Goal: Check status: Check status

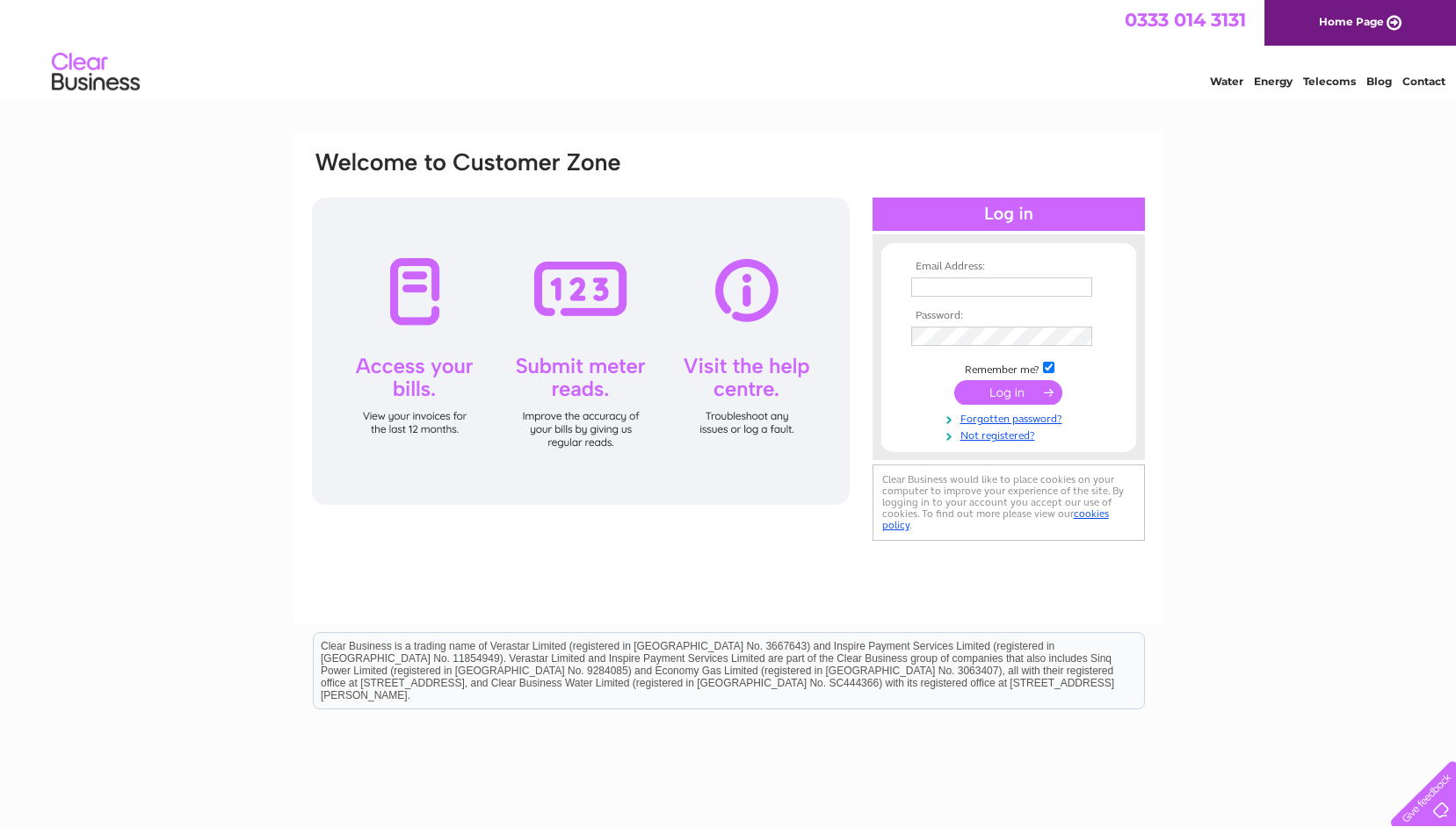
type input "rdautoswf9@hotmail.co.uk"
click at [1003, 397] on input "submit" at bounding box center [1008, 392] width 108 height 25
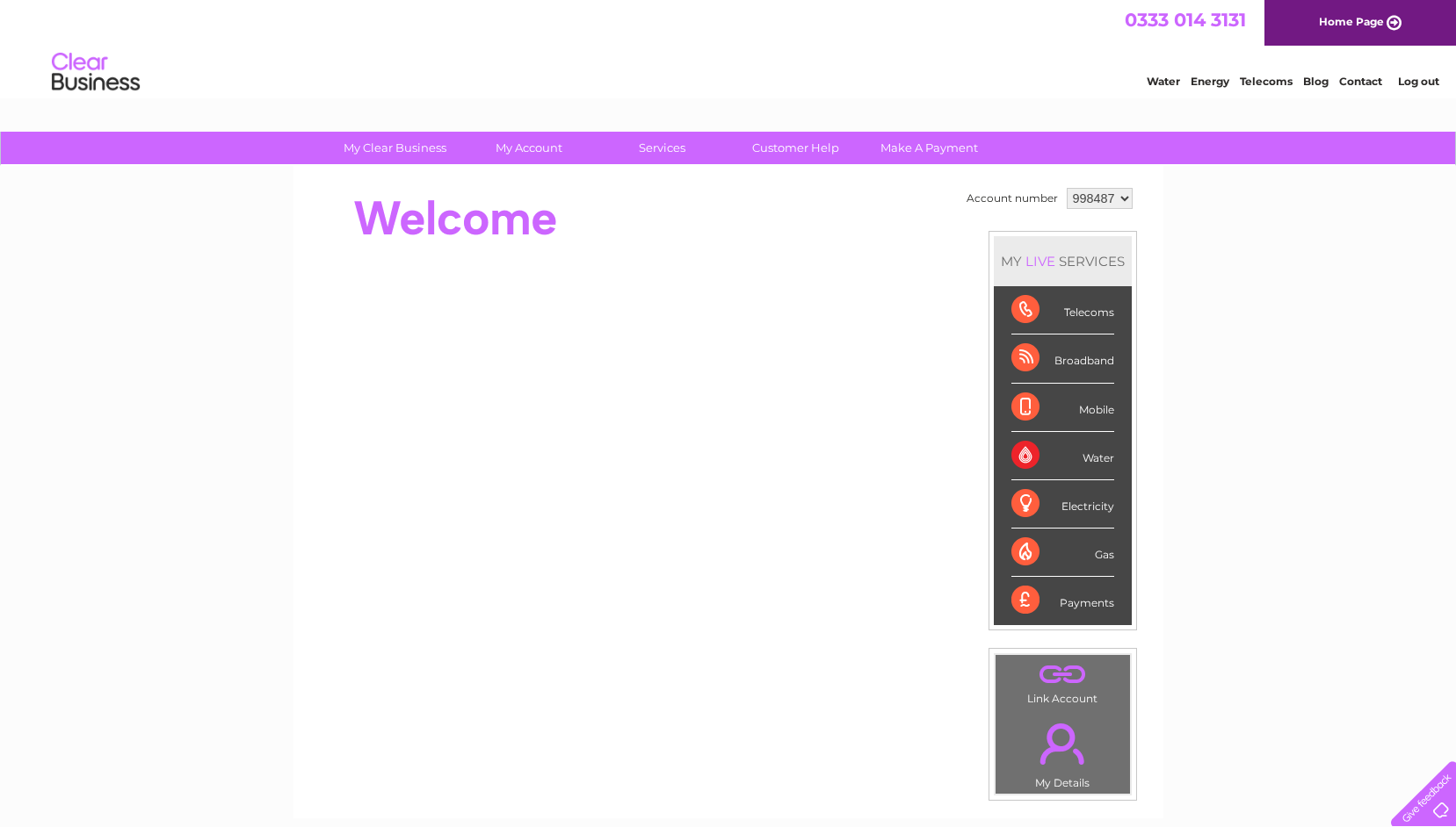
click at [1032, 313] on div "Telecoms" at bounding box center [1062, 310] width 103 height 48
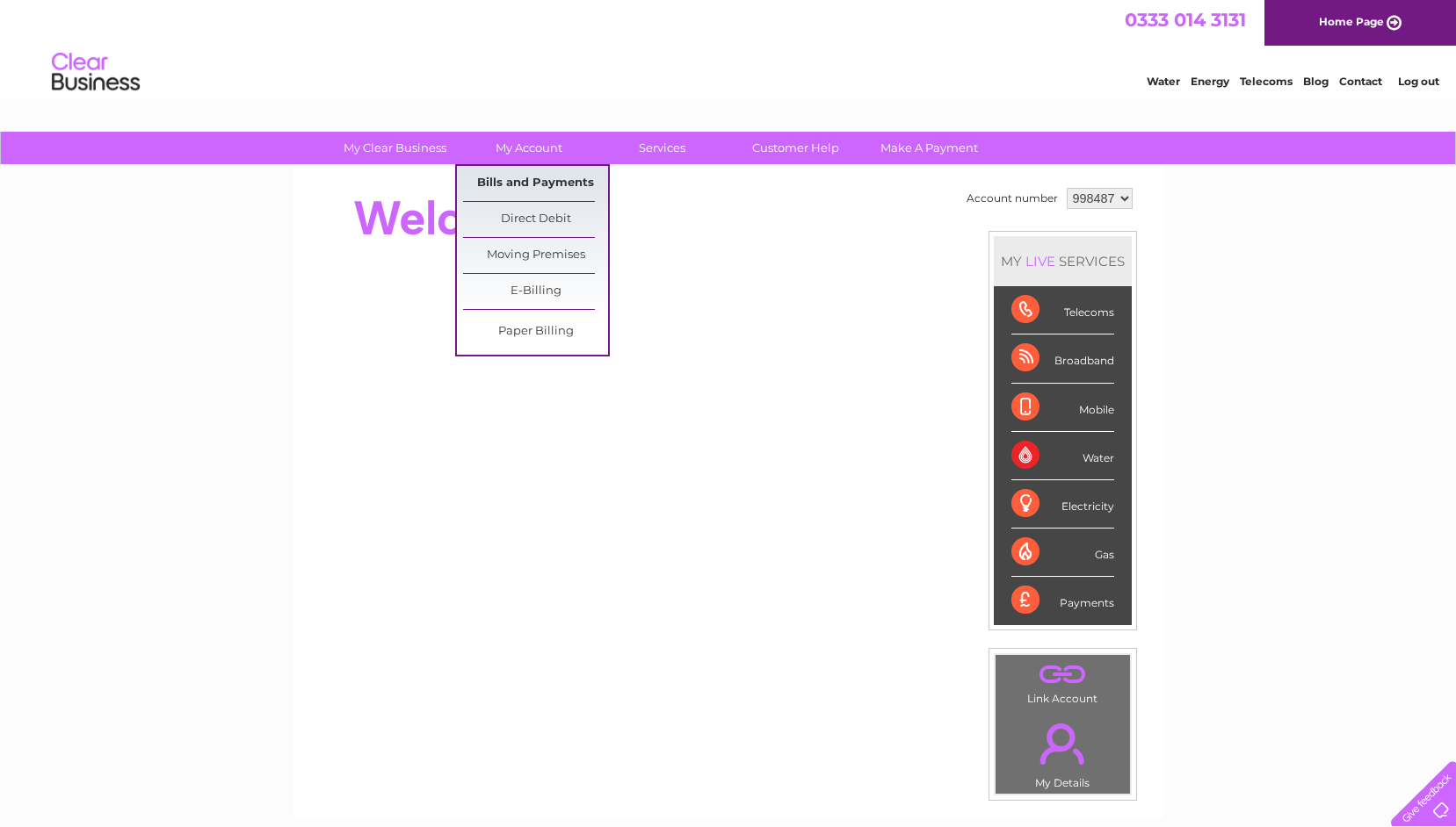
click at [538, 185] on link "Bills and Payments" at bounding box center [535, 184] width 145 height 35
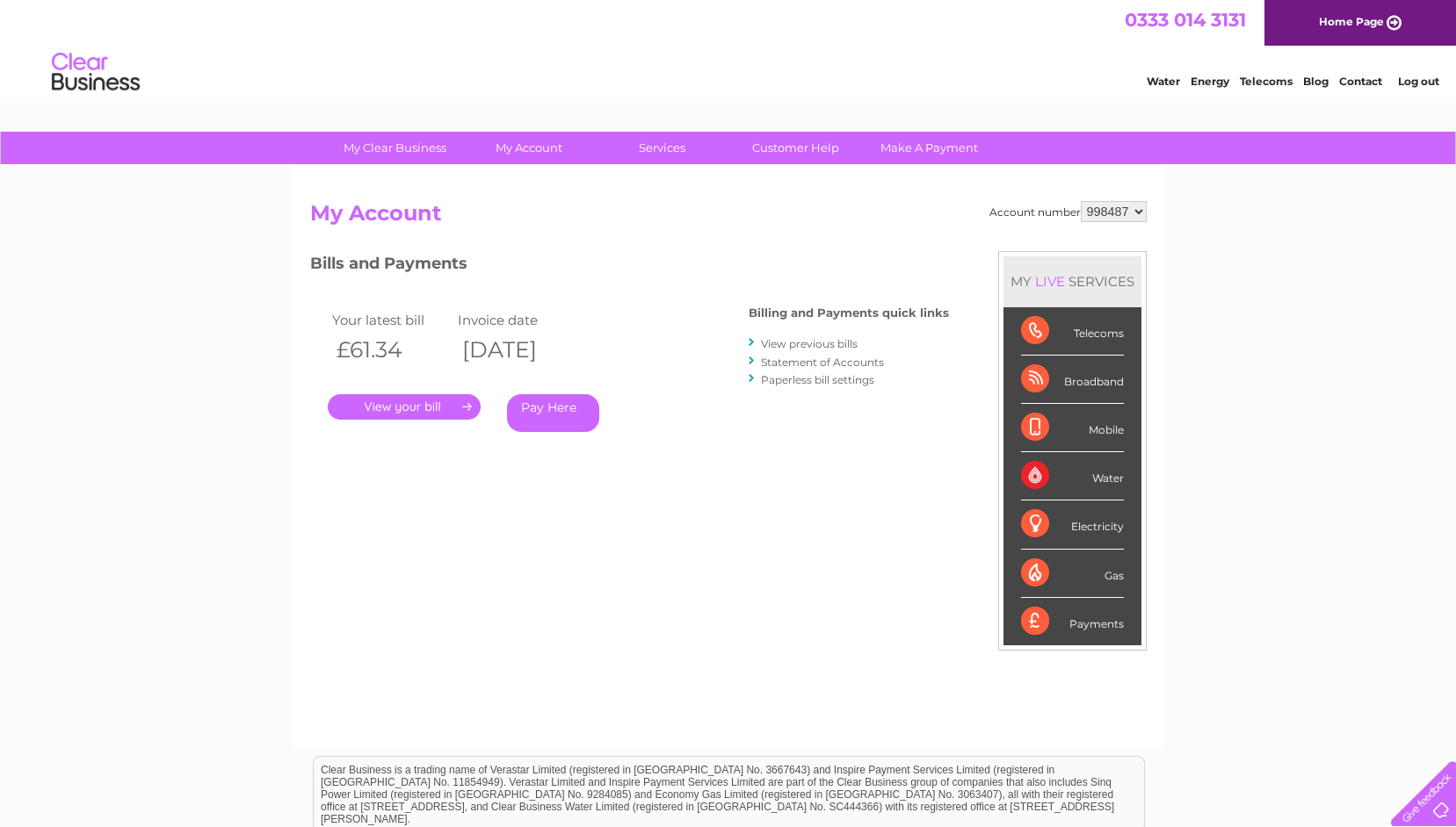
click at [431, 412] on link "." at bounding box center [405, 408] width 153 height 26
